Goal: Task Accomplishment & Management: Use online tool/utility

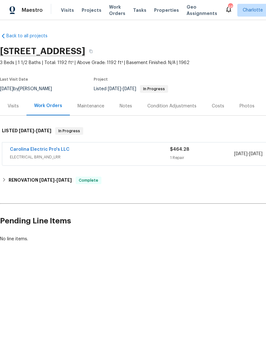
click at [19, 150] on link "Carolina Electric Pro's LLC" at bounding box center [40, 149] width 60 height 4
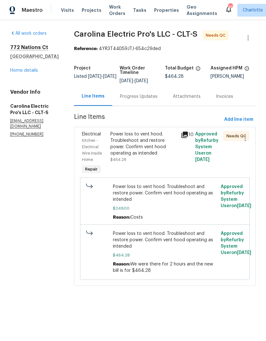
click at [103, 149] on div "Kitchen - Electrical Wire Inside Home" at bounding box center [94, 149] width 25 height 25
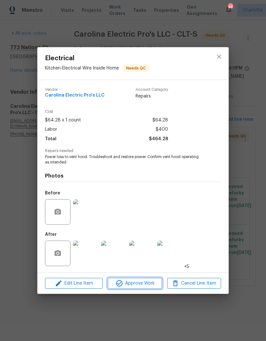
click at [139, 282] on span "Approve Work" at bounding box center [135, 283] width 50 height 8
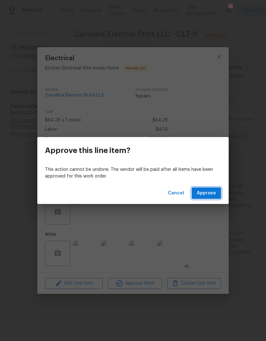
click at [204, 195] on span "Approve" at bounding box center [206, 193] width 19 height 8
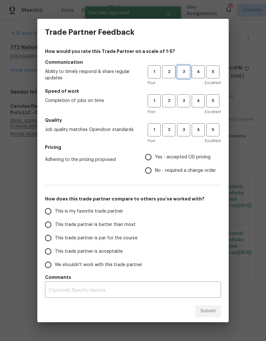
click at [188, 70] on span "3" at bounding box center [183, 71] width 12 height 7
click at [187, 95] on button "3" at bounding box center [183, 100] width 13 height 13
click at [172, 70] on span "2" at bounding box center [169, 71] width 12 height 7
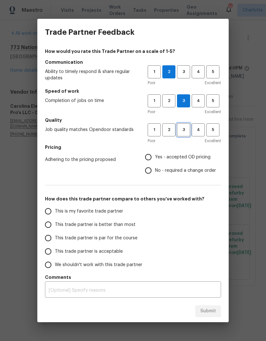
click at [184, 132] on span "3" at bounding box center [183, 129] width 12 height 7
click at [152, 159] on input "Yes - accepted OD pricing" at bounding box center [147, 156] width 13 height 13
radio input "true"
click at [49, 240] on input "This trade partner is par for the course" at bounding box center [47, 237] width 13 height 13
click at [107, 289] on textarea at bounding box center [133, 290] width 168 height 4
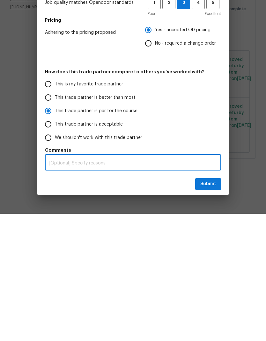
radio input "true"
type textarea "T"
radio input "false"
type textarea "Ta"
radio input "false"
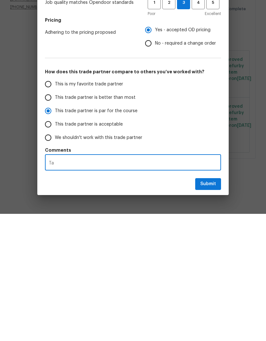
type textarea "Tak"
radio input "false"
type textarea "Take"
radio input "false"
type textarea "Takes"
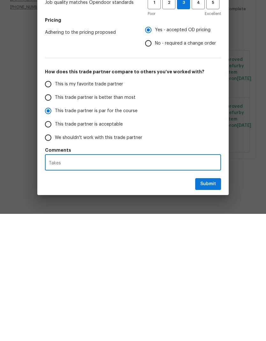
radio input "false"
type textarea "Takes"
radio input "false"
type textarea "Takes d"
radio input "false"
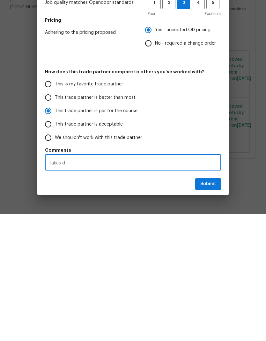
type textarea "Takes da"
radio input "false"
type textarea "Takes day"
radio input "false"
type textarea "Takes days"
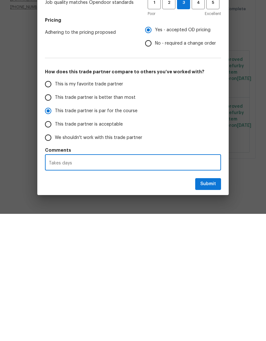
radio input "false"
type textarea "Takes days"
radio input "false"
type textarea "Takes days t"
radio input "false"
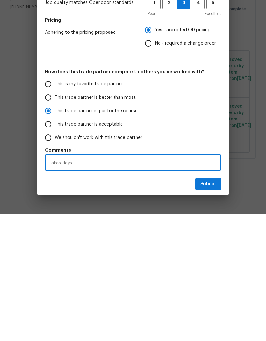
type textarea "Takes days to"
radio input "false"
type textarea "Takes days to"
radio input "false"
type textarea "Takes days to c"
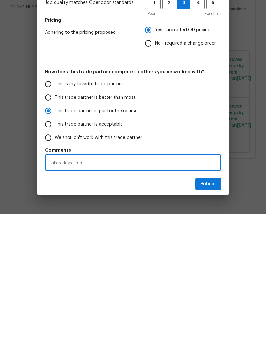
radio input "false"
type textarea "Takes days to co"
radio input "false"
type textarea "Takes days to com"
radio input "false"
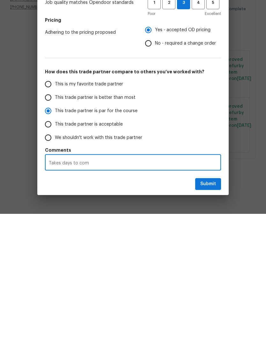
type textarea "Takes days to comm"
radio input "false"
type textarea "Takes days to commu"
radio input "false"
type textarea "Takes days to commun"
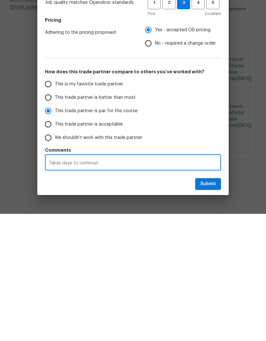
radio input "false"
type textarea "Takes days to communi"
radio input "false"
type textarea "Takes days to communic"
radio input "false"
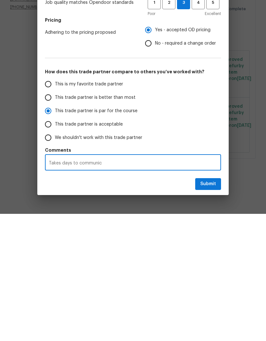
type textarea "Takes days to communicate"
radio input "false"
type textarea "Takes days to communicate"
radio input "false"
type textarea "Takes days to communicate i"
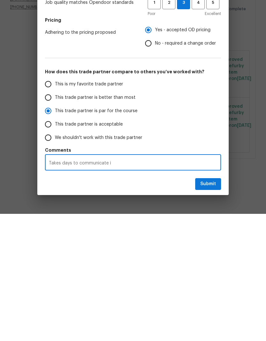
radio input "false"
type textarea "Takes days to communicate in"
radio input "false"
type textarea "Takes days to communicate in"
radio input "false"
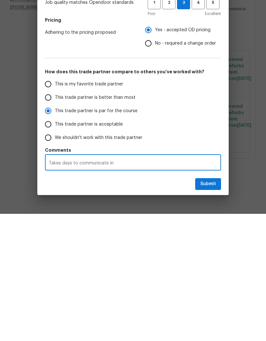
type textarea "Takes days to communicate in o"
radio input "false"
type textarea "Takes days to communicate in oo"
radio input "false"
type textarea "Takes days to communicate in oor"
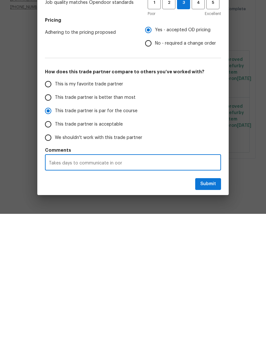
radio input "false"
type textarea "Takes days to communicate in oort"
radio input "false"
type textarea "Takes days to communicate in oorta"
radio input "false"
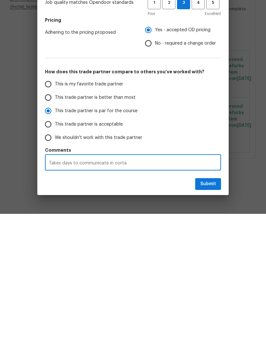
type textarea "Takes days to communicate in oortal"
radio input "false"
type textarea "Takes days to communicate in portal"
radio input "false"
type textarea "Takes days to communicate in portal."
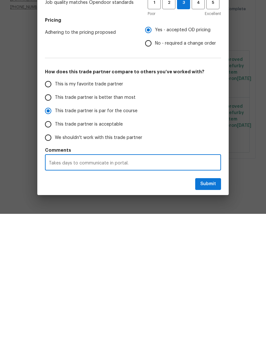
radio input "false"
type textarea "Takes days to communicate in portal."
radio input "false"
type textarea "Takes days to communicate in portal."
radio input "false"
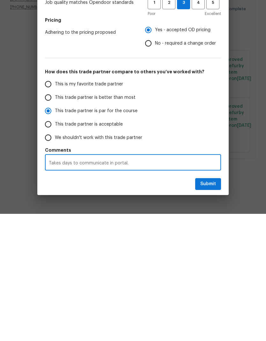
type textarea "Takes days to communicate in portal. U"
radio input "false"
type textarea "Takes days to communicate in portal. Ul"
radio input "false"
type textarea "Takes days to communicate in portal. Ult"
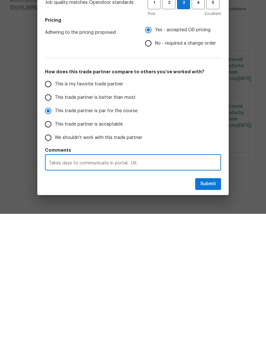
radio input "false"
type textarea "Takes days to communicate in portal. Ulti"
radio input "false"
type textarea "Takes days to communicate in portal. Ultip"
radio input "false"
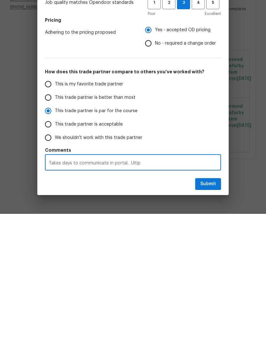
type textarea "Takes days to communicate in portal. Ultipl"
radio input "false"
type textarea "Takes days to communicate in portal. Ultiple"
radio input "false"
type textarea "Takes days to communicate in portal. Ultiple"
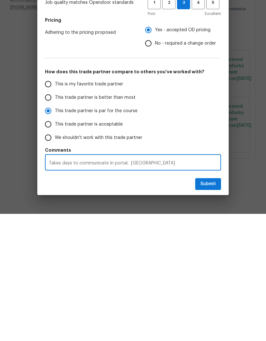
radio input "false"
type textarea "Takes days to communicate in portal. Ultiple"
radio input "false"
type textarea "Takes days to communicate in portal. Ultipl"
radio input "false"
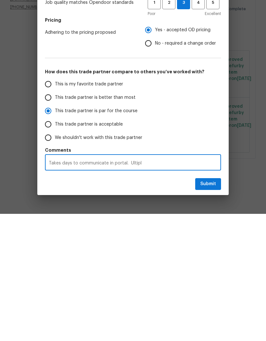
type textarea "Takes days to communicate in portal. Ultip"
radio input "false"
type textarea "Takes days to communicate in portal. Ulti"
radio input "false"
type textarea "Takes days to communicate in portal. Ult"
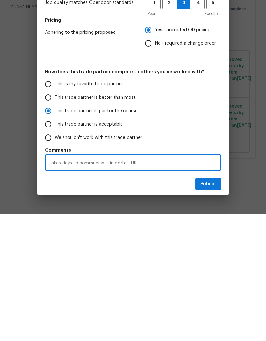
radio input "false"
type textarea "Takes days to communicate in portal. Ul"
radio input "false"
type textarea "Takes days to communicate in portal. U"
radio input "false"
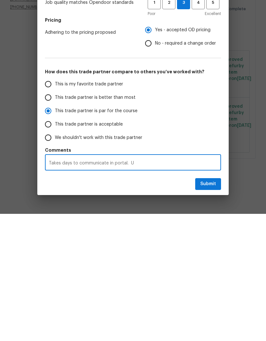
type textarea "Takes days to communicate in portal."
radio input "false"
type textarea "Takes days to communicate in portal. M"
radio input "false"
type textarea "Takes days to communicate in portal. Mu"
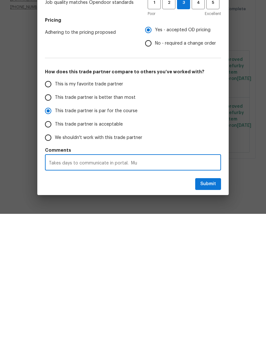
radio input "false"
type textarea "Takes days to communicate in portal. Muk"
radio input "false"
type textarea "Takes days to communicate in portal. Mukt"
radio input "false"
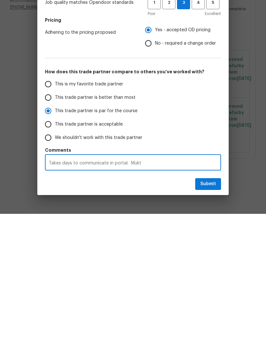
type textarea "Takes days to communicate in portal. Mukti"
radio input "false"
type textarea "Takes days to communicate in portal. Muktip"
radio input "false"
type textarea "Takes days to communicate in portal. Muktipl"
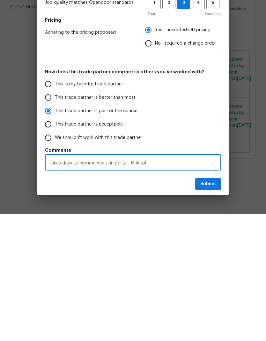
radio input "false"
type textarea "Takes days to communicate in portal. Muktiple"
radio input "false"
type textarea "Takes days to communicate in portal. Multiple"
radio input "false"
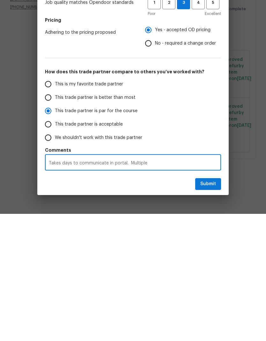
type textarea "Takes days to communicate in portal. Multiple"
radio input "false"
type textarea "Takes days to communicate in portal. Multiple r"
radio input "false"
type textarea "Takes days to communicate in portal. Multiple re"
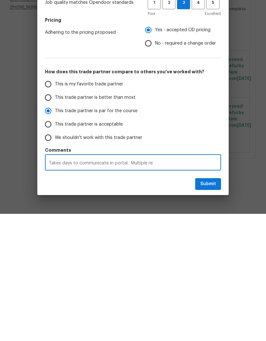
radio input "false"
type textarea "Takes days to communicate in portal. Multiple req"
radio input "false"
type textarea "Takes days to communicate in portal. Multiple requ"
radio input "false"
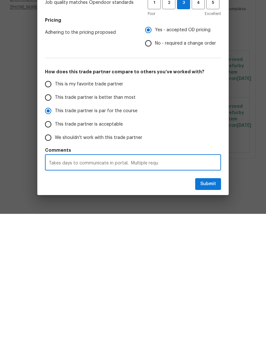
type textarea "Takes days to communicate in portal. Multiple reque"
radio input "false"
type textarea "Takes days to communicate in portal. Multiple reques"
radio input "false"
type textarea "Takes days to communicate in portal. Multiple request"
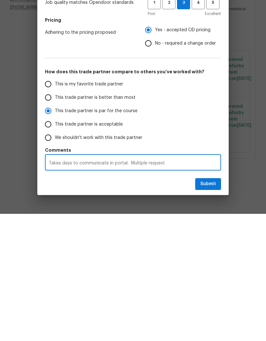
radio input "false"
type textarea "Takes days to communicate in portal. Multiple requests"
radio input "false"
type textarea "Takes days to communicate in portal. Multiple requests"
radio input "false"
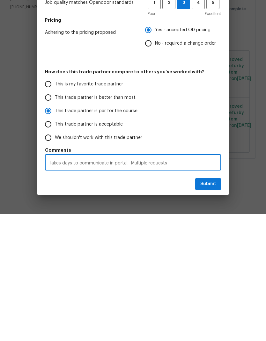
type textarea "Takes days to communicate in portal. Multiple requests f"
radio input "false"
type textarea "Takes days to communicate in portal. Multiple requests fo"
radio input "false"
type textarea "Takes days to communicate in portal. Multiple requests for"
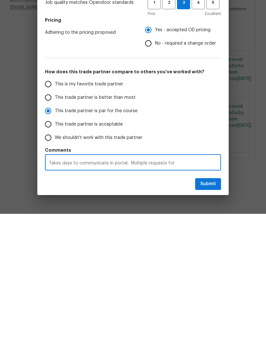
radio input "false"
type textarea "Takes days to communicate in portal. Multiple requests for"
radio input "false"
type textarea "Takes days to communicate in portal. Multiple requests for u"
radio input "false"
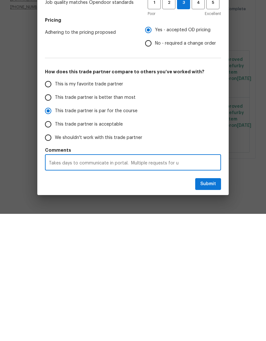
type textarea "Takes days to communicate in portal. Multiple requests for up"
radio input "false"
type textarea "Takes days to communicate in portal. Multiple requests for upd"
radio input "false"
type textarea "Takes days to communicate in portal. Multiple requests for upds"
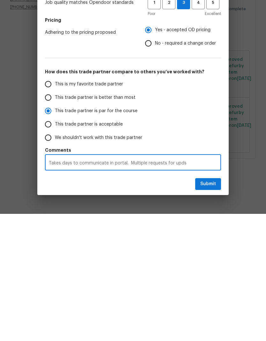
radio input "false"
type textarea "Takes days to communicate in portal. Multiple requests for updst"
radio input "false"
type textarea "Takes days to communicate in portal. Multiple requests for updstw"
radio input "false"
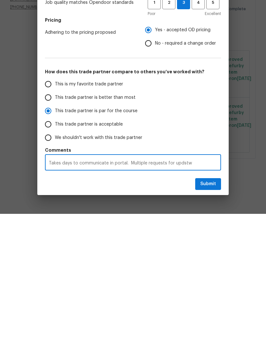
type textarea "Takes days to communicate in portal. Multiple requests for updstwa"
radio input "false"
type textarea "Takes days to communicate in portal. Multiple requests for updates"
radio input "false"
type textarea "Takes days to communicate in portal. Multiple requests for updates"
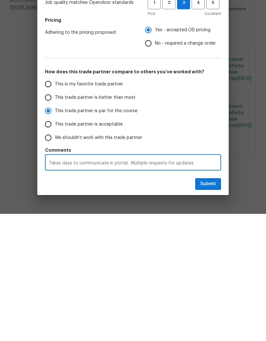
radio input "false"
type textarea "Takes days to communicate in portal. Multiple requests for update"
radio input "false"
type textarea "Takes days to communicate in portal. Multiple requests for update"
radio input "false"
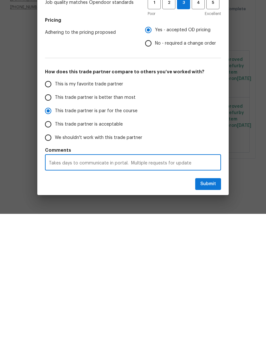
type textarea "Takes days to communicate in portal. Multiple requests for update i"
radio input "false"
type textarea "Takes days to communicate in portal. Multiple requests for update in"
radio input "false"
type textarea "Takes days to communicate in portal. Multiple requests for update in"
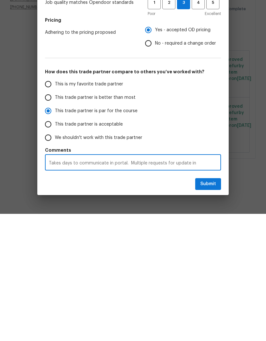
radio input "false"
type textarea "Takes days to communicate in portal. Multiple requests for update in s"
radio input "false"
type textarea "Takes days to communicate in portal. Multiple requests for update in sc"
radio input "false"
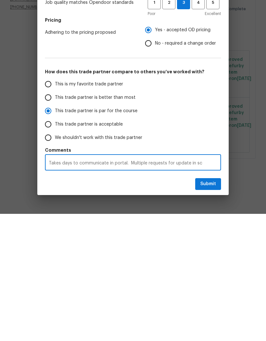
type textarea "Takes days to communicate in portal. Multiple requests for update in sch"
radio input "false"
type textarea "Takes days to communicate in portal. Multiple requests for update in sche"
radio input "false"
type textarea "Takes days to communicate in portal. Multiple requests for update in sched"
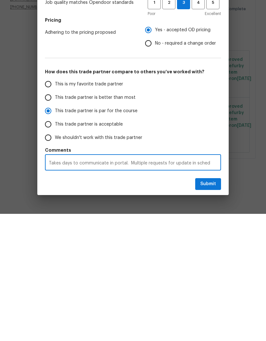
radio input "false"
type textarea "Takes days to communicate in portal. Multiple requests for update in schedu"
radio input "false"
type textarea "Takes days to communicate in portal. Multiple requests for update on schedule"
radio input "false"
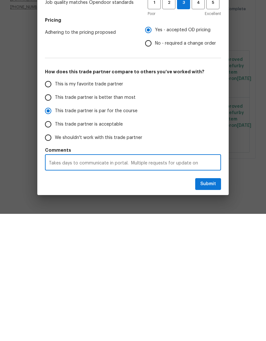
type textarea "Takes days to communicate in portal. Multiple requests for update on schedule"
